Goal: Task Accomplishment & Management: Manage account settings

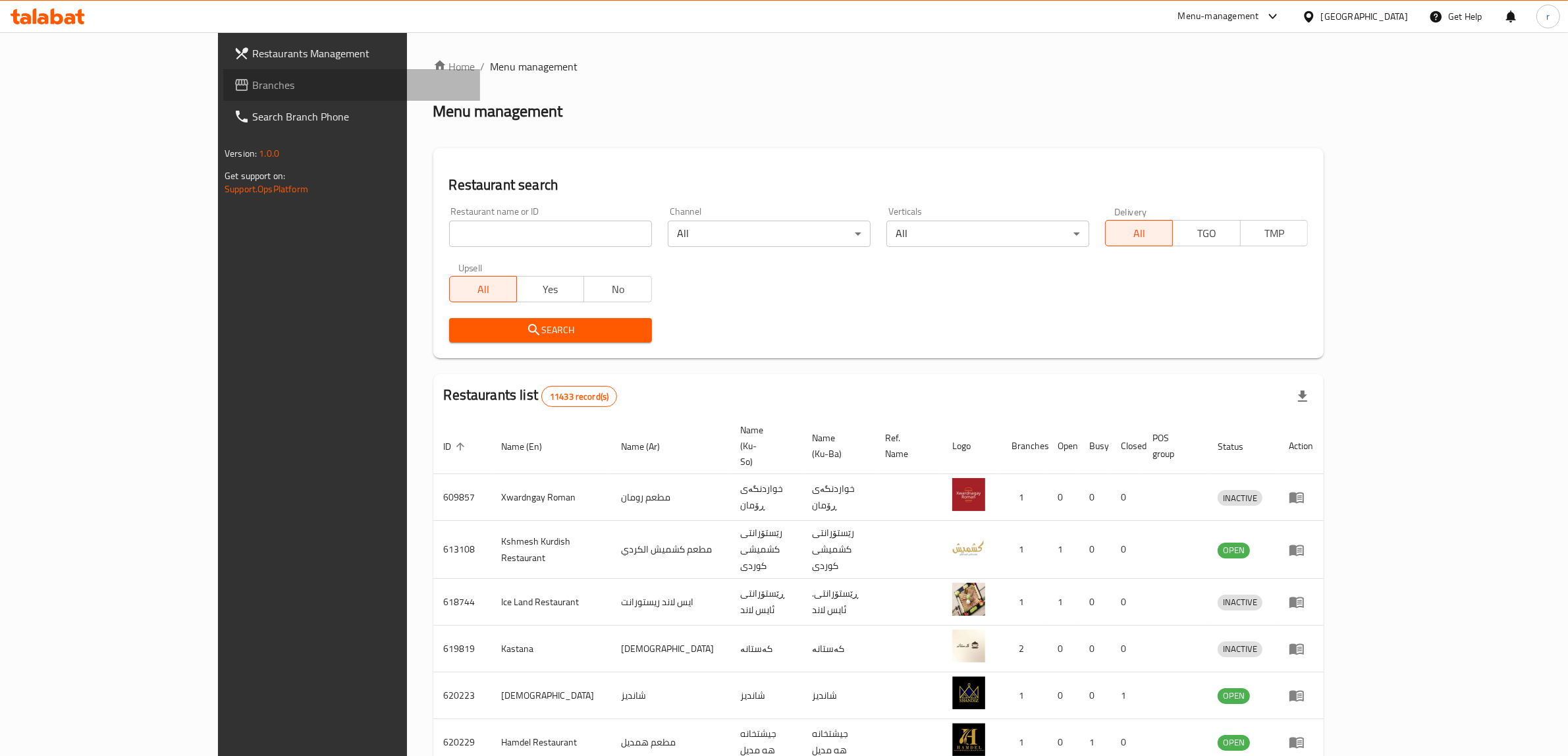
click at [252, 79] on span "Branches" at bounding box center [361, 85] width 218 height 16
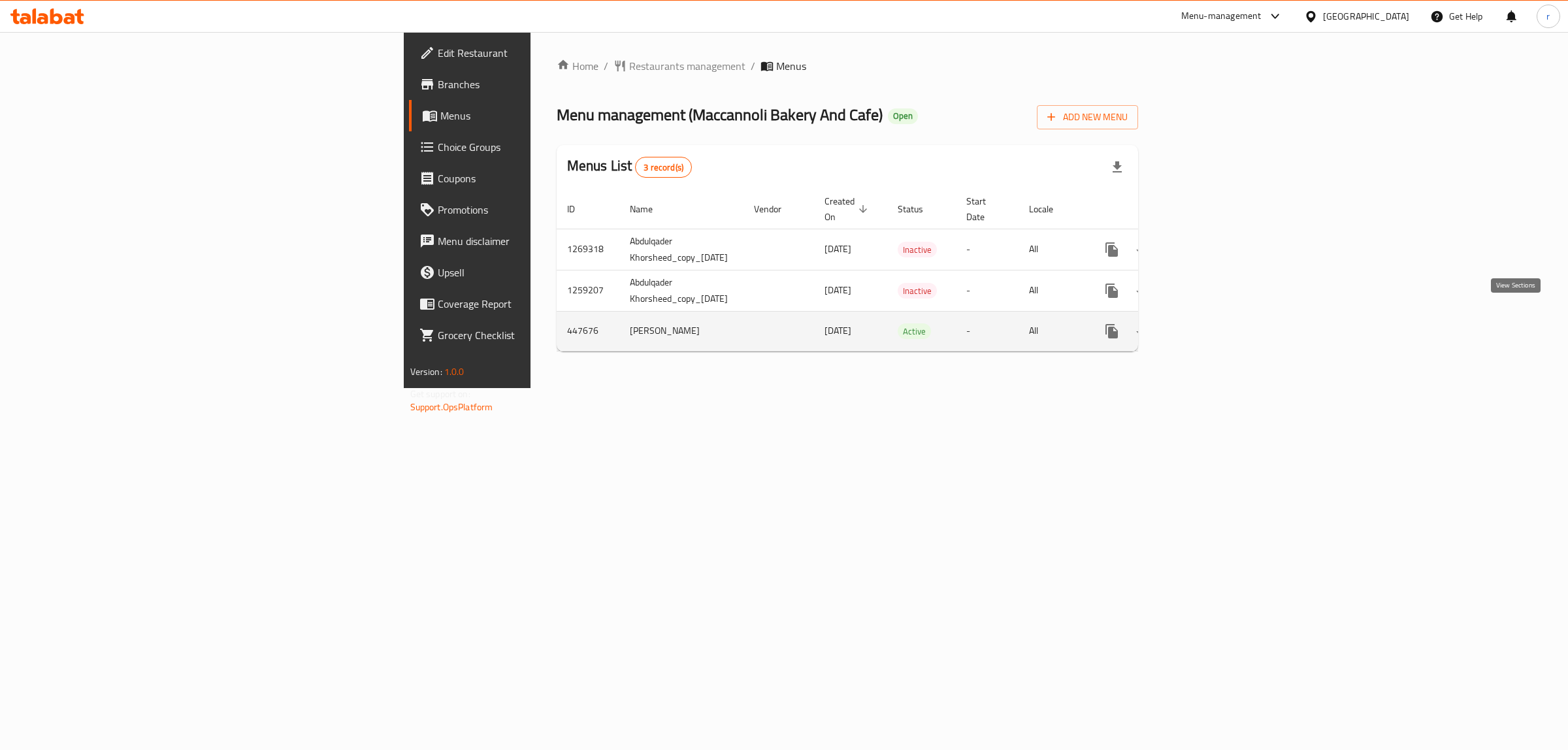
click at [1214, 324] on icon "enhanced table" at bounding box center [1206, 331] width 16 height 16
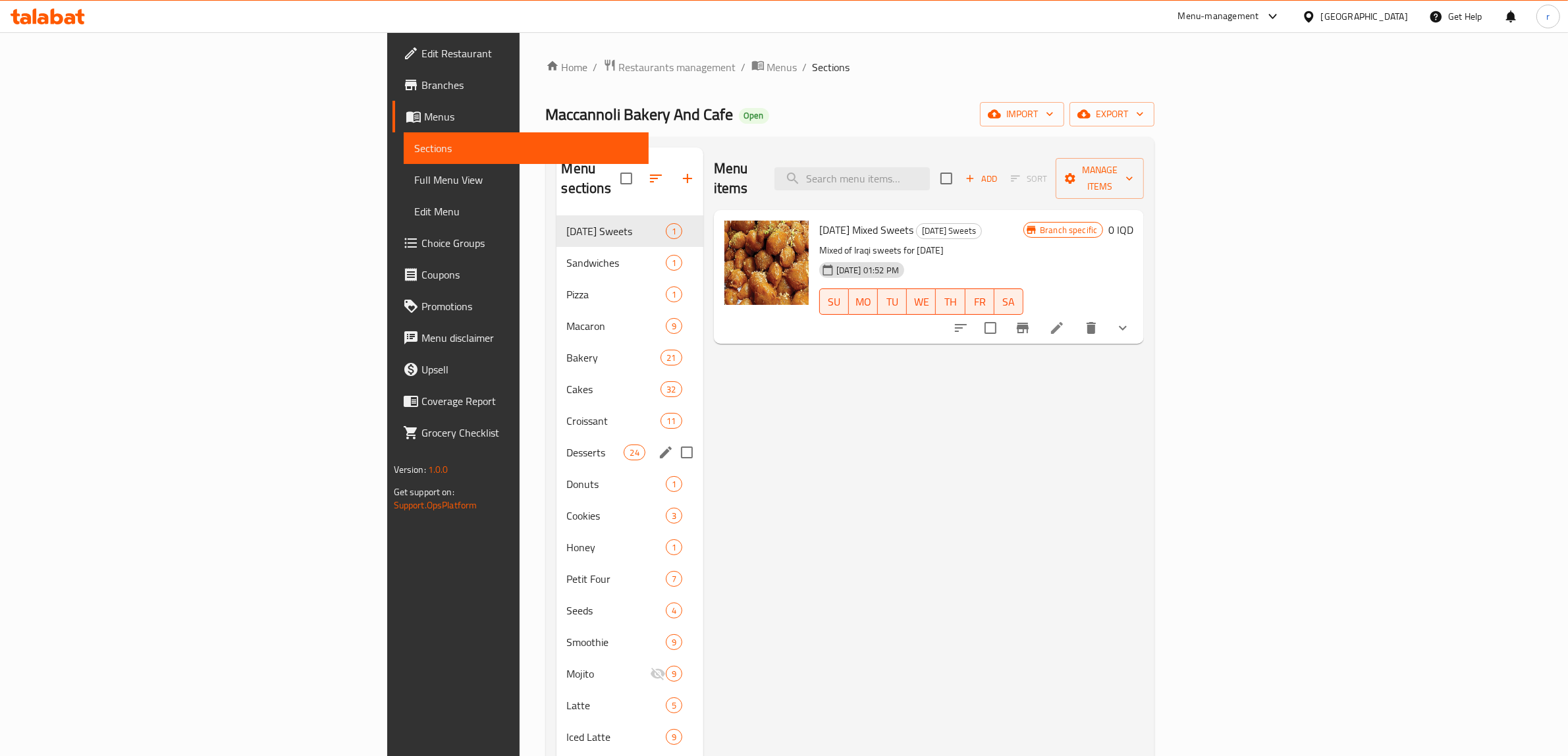
scroll to position [110, 0]
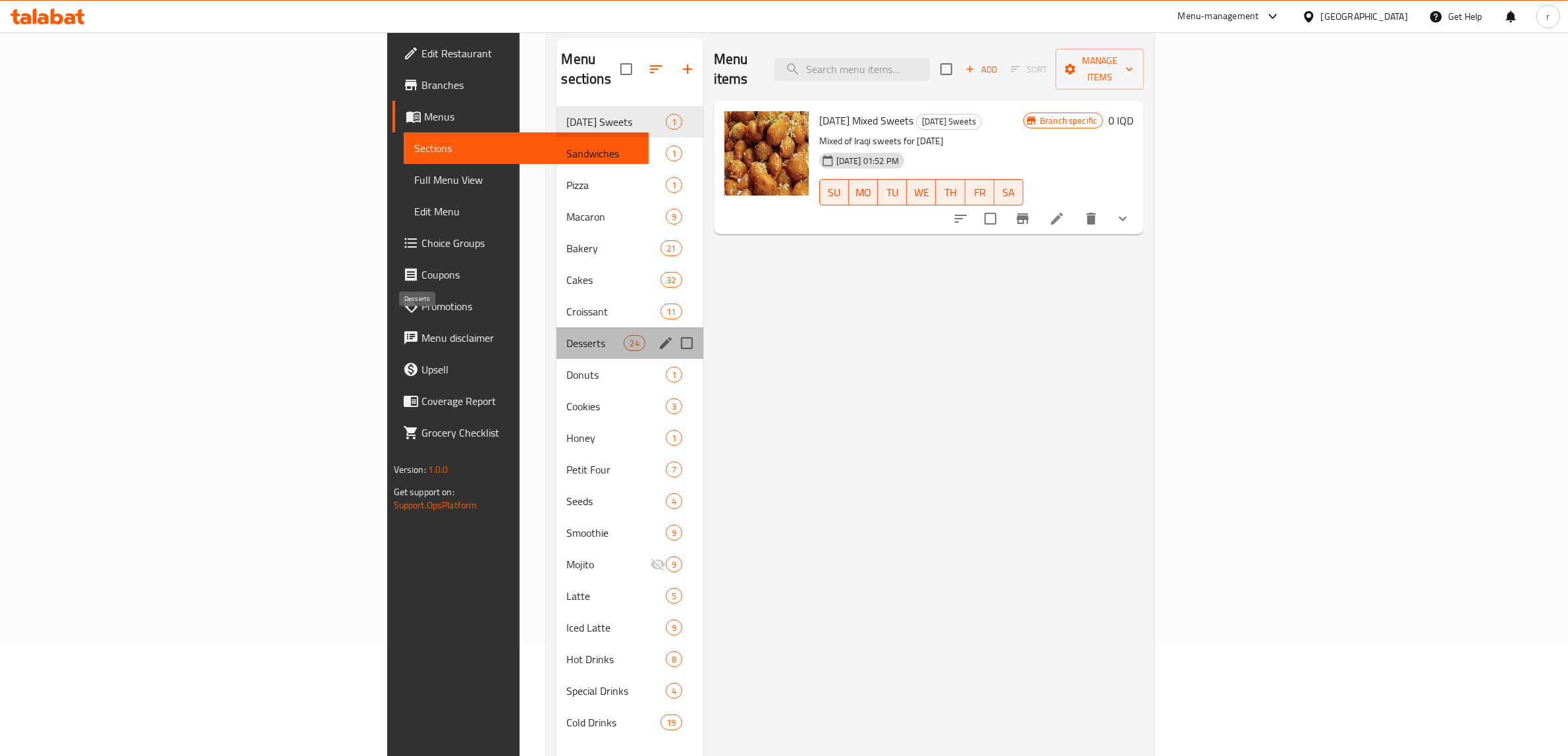
click at [567, 335] on span "Desserts" at bounding box center [595, 343] width 57 height 16
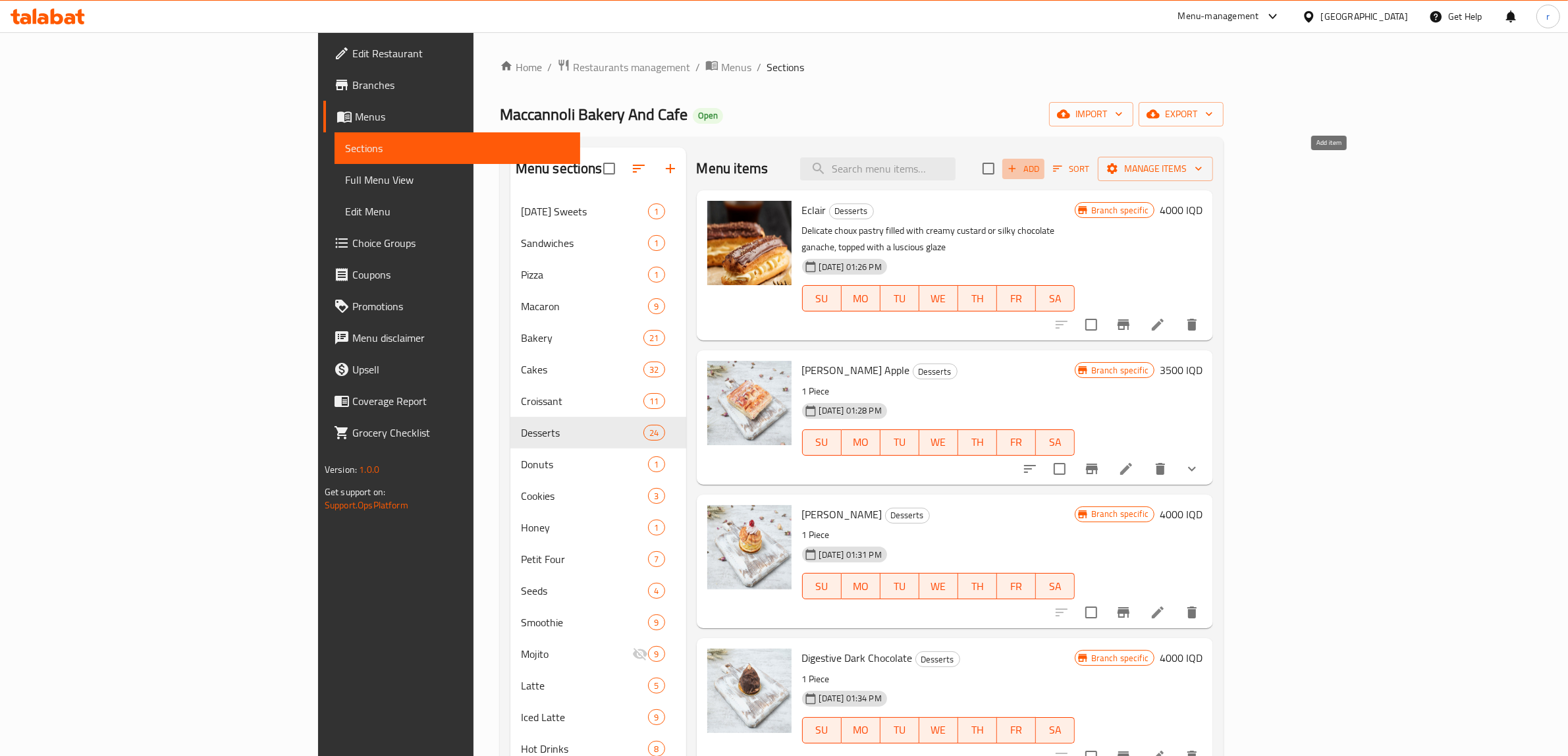
click at [1041, 164] on span "Add" at bounding box center [1023, 169] width 36 height 15
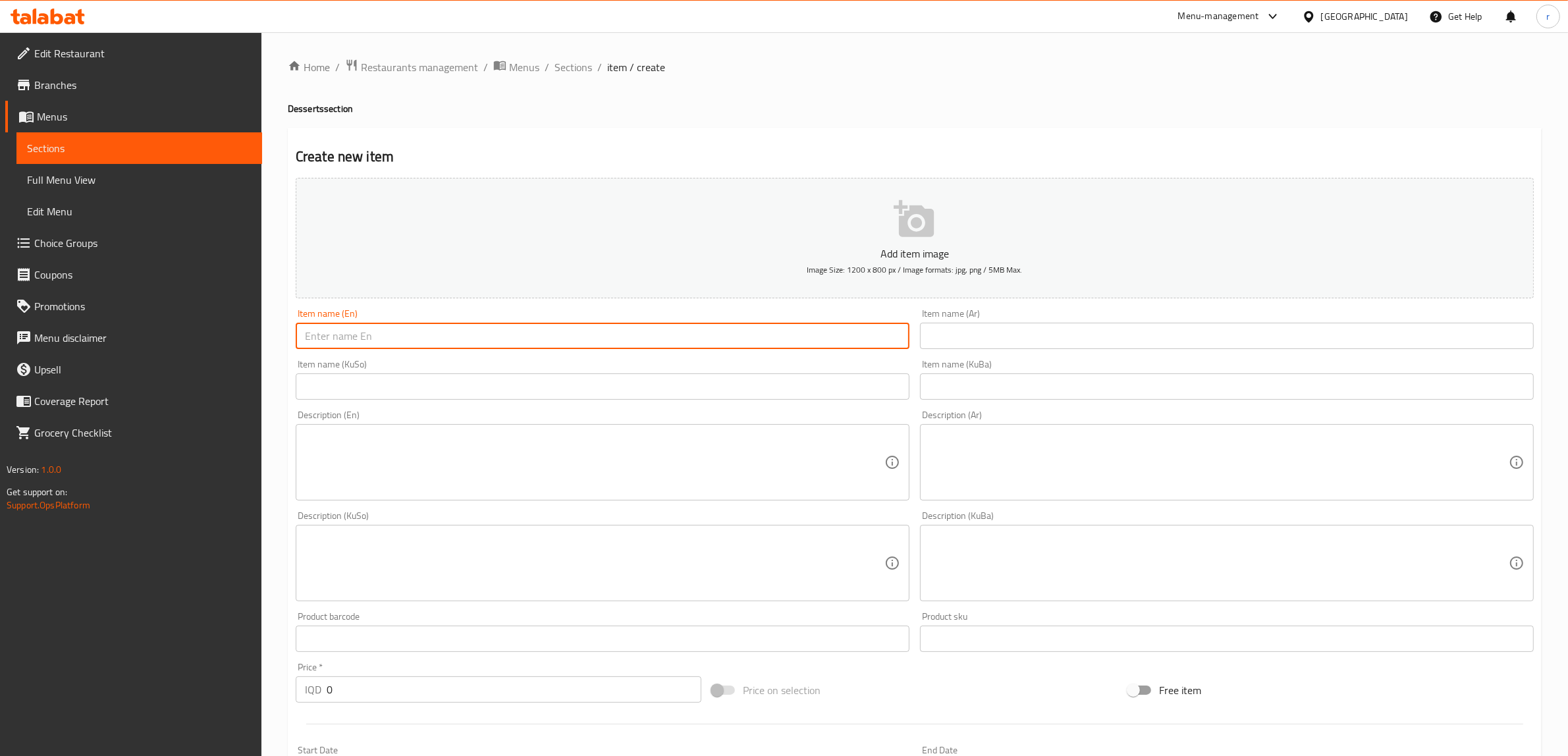
click at [471, 343] on input "text" at bounding box center [603, 336] width 613 height 26
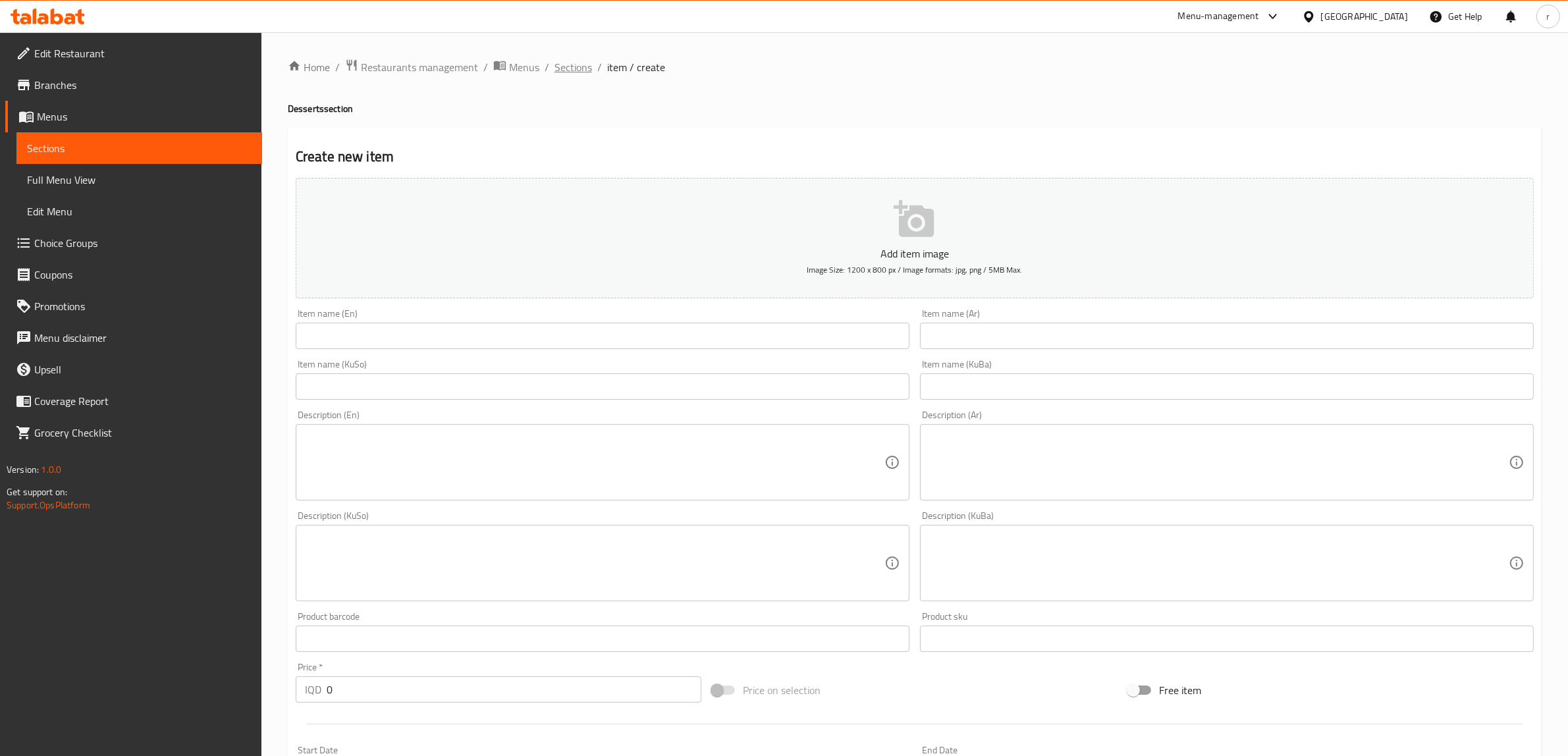
click at [572, 73] on span "Sections" at bounding box center [573, 67] width 37 height 16
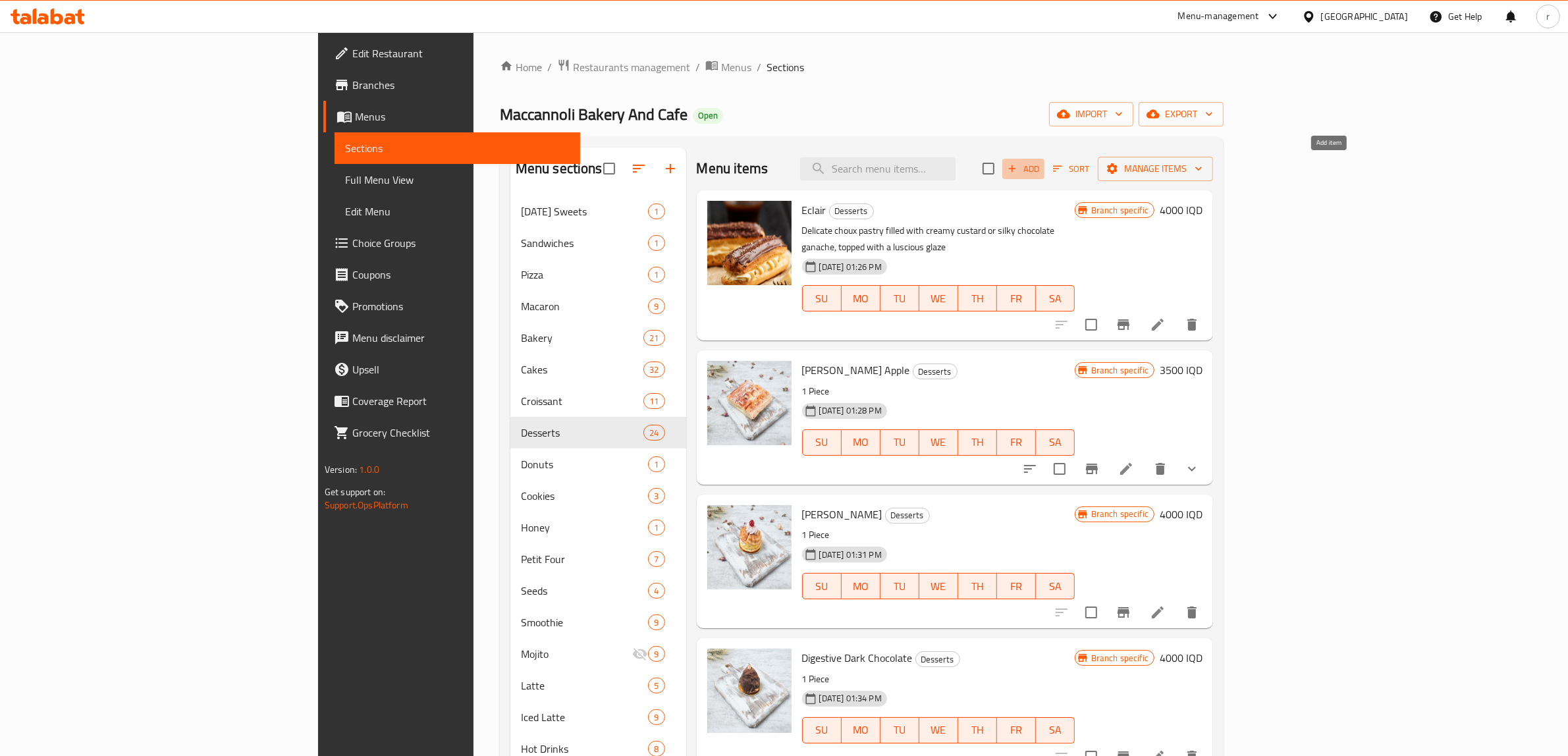
click at [1041, 167] on span "Add" at bounding box center [1023, 169] width 36 height 15
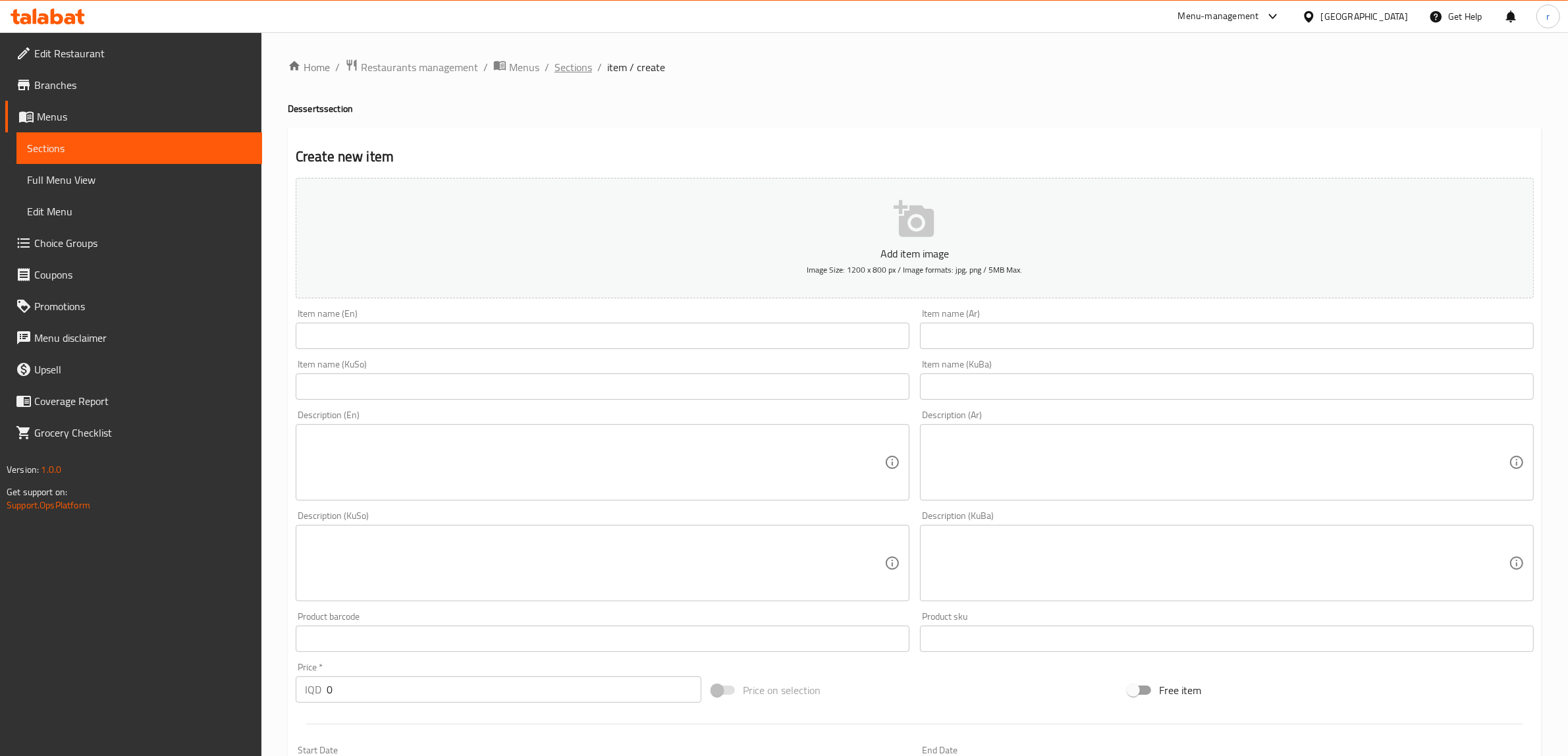
click at [584, 63] on span "Sections" at bounding box center [573, 67] width 37 height 16
